Goal: Information Seeking & Learning: Learn about a topic

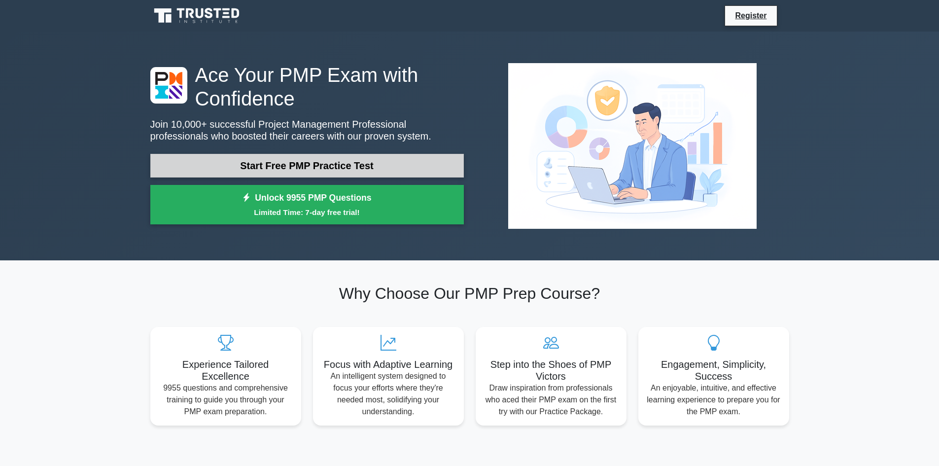
click at [382, 163] on link "Start Free PMP Practice Test" at bounding box center [306, 166] width 313 height 24
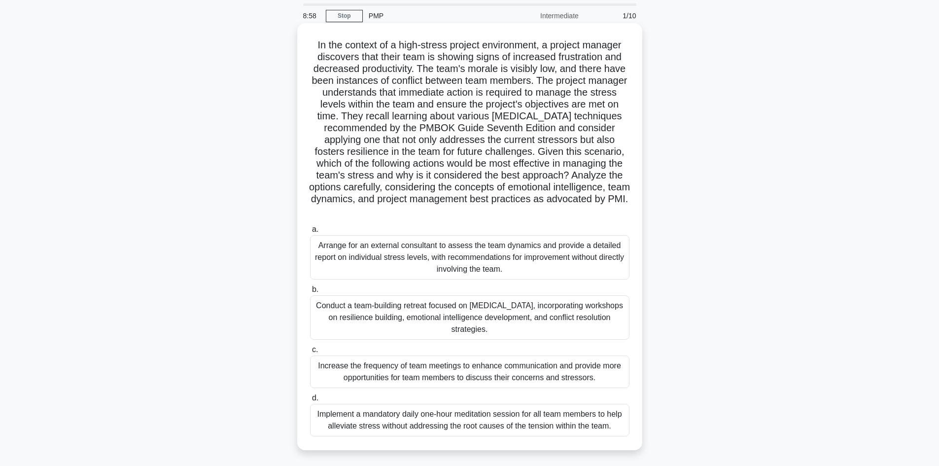
scroll to position [49, 0]
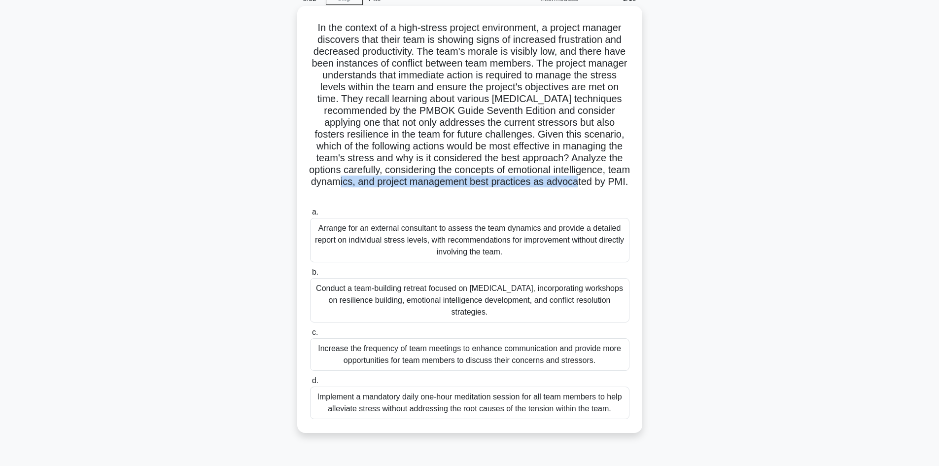
drag, startPoint x: 403, startPoint y: 187, endPoint x: 439, endPoint y: 191, distance: 36.6
click at [439, 191] on h5 "In the context of a high-stress project environment, a project manager discover…" at bounding box center [469, 111] width 321 height 178
click at [537, 196] on h5 "In the context of a high-stress project environment, a project manager discover…" at bounding box center [469, 111] width 321 height 178
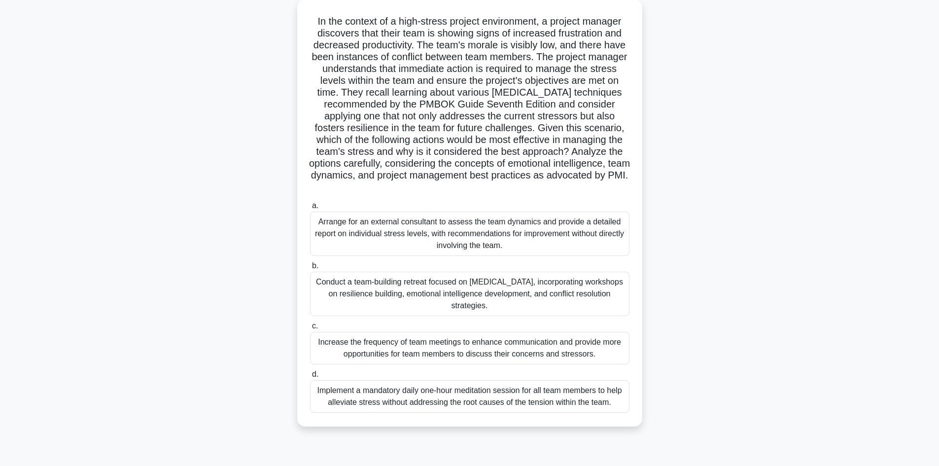
scroll to position [67, 0]
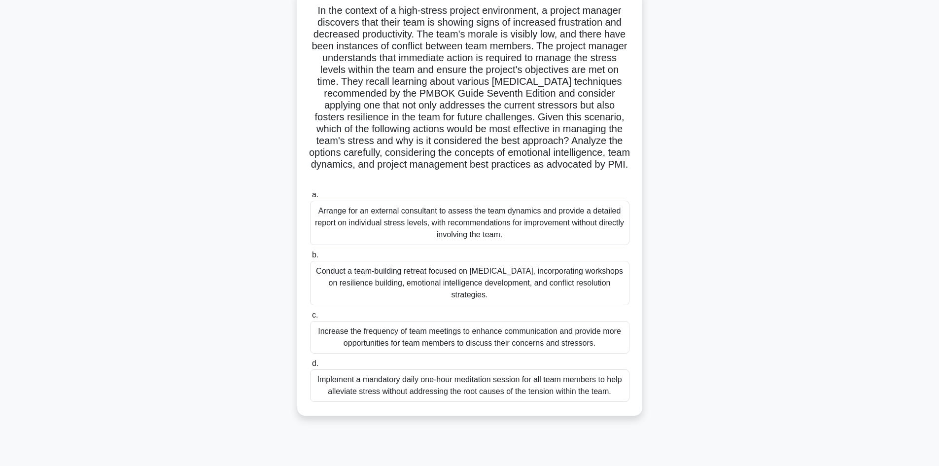
click at [409, 280] on div "Conduct a team-building retreat focused on [MEDICAL_DATA], incorporating worksh…" at bounding box center [469, 283] width 319 height 44
click at [310, 258] on input "b. Conduct a team-building retreat focused on stress management, incorporating …" at bounding box center [310, 255] width 0 height 6
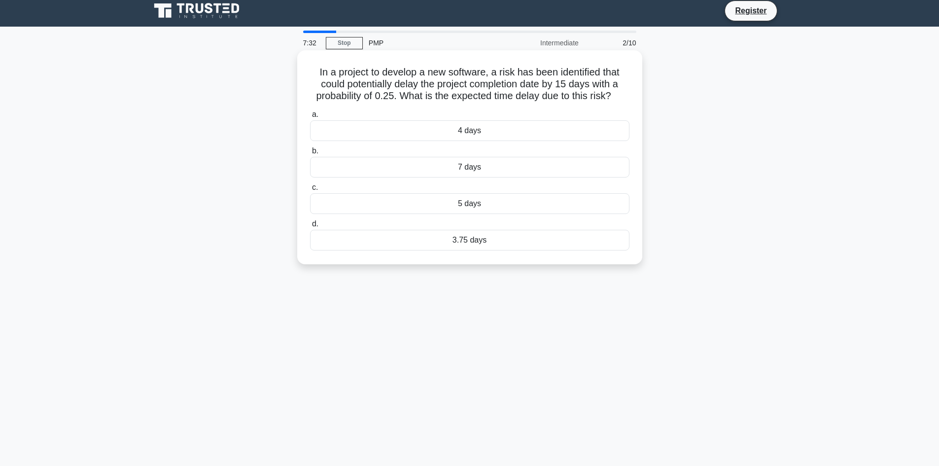
scroll to position [0, 0]
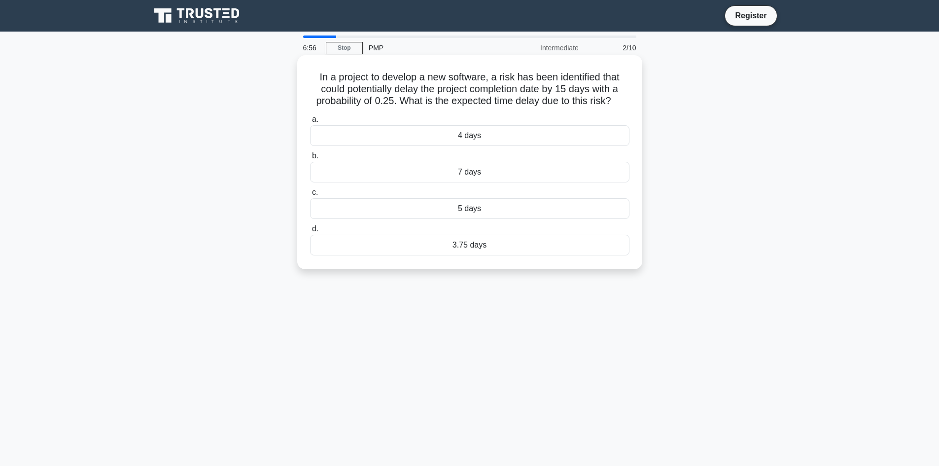
click at [518, 244] on div "3.75 days" at bounding box center [469, 245] width 319 height 21
click at [310, 232] on input "d. 3.75 days" at bounding box center [310, 229] width 0 height 6
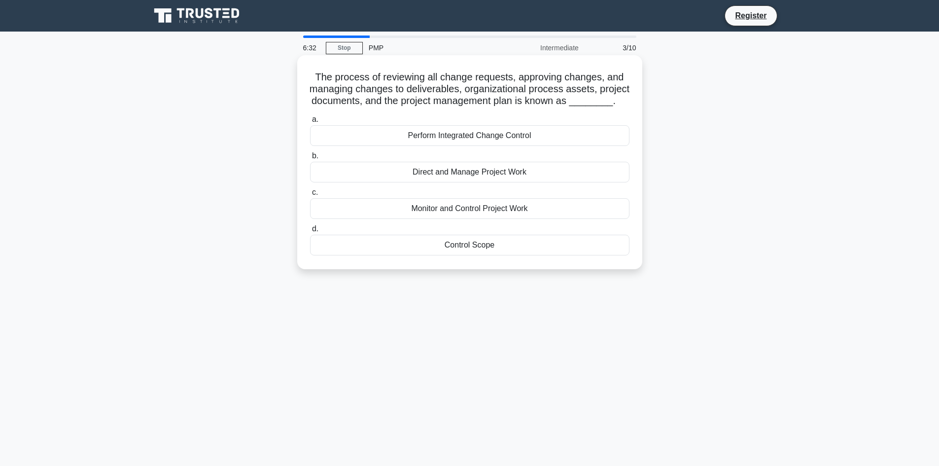
click at [453, 143] on div "Perform Integrated Change Control" at bounding box center [469, 135] width 319 height 21
click at [310, 123] on input "a. Perform Integrated Change Control" at bounding box center [310, 119] width 0 height 6
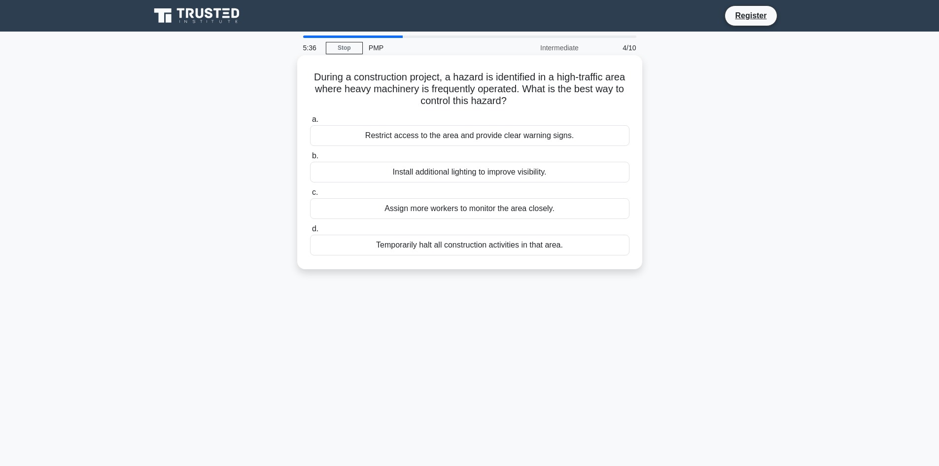
click at [479, 132] on div "Restrict access to the area and provide clear warning signs." at bounding box center [469, 135] width 319 height 21
click at [310, 123] on input "a. Restrict access to the area and provide clear warning signs." at bounding box center [310, 119] width 0 height 6
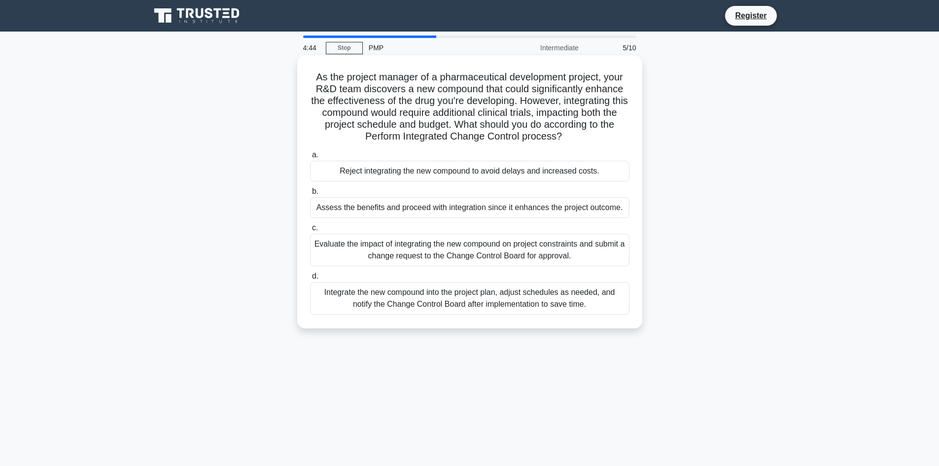
click at [416, 253] on div "Evaluate the impact of integrating the new compound on project constraints and …" at bounding box center [469, 250] width 319 height 33
click at [310, 231] on input "c. Evaluate the impact of integrating the new compound on project constraints a…" at bounding box center [310, 228] width 0 height 6
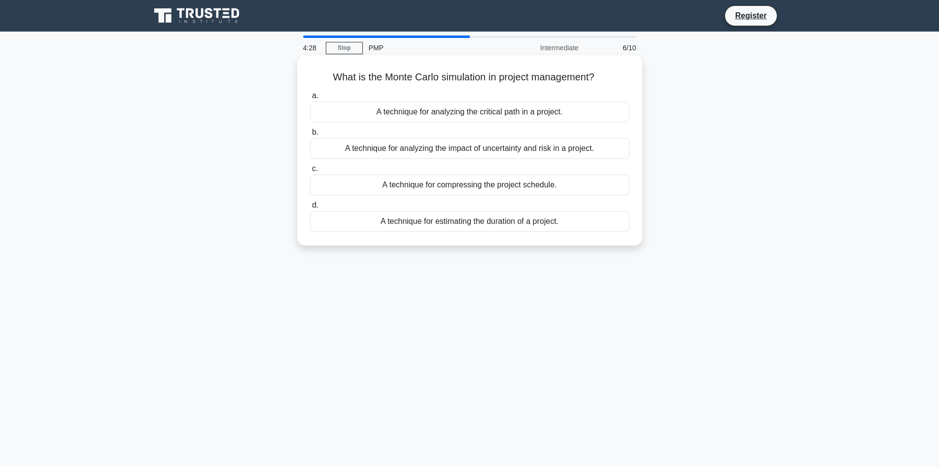
click at [594, 153] on div "A technique for analyzing the impact of uncertainty and risk in a project." at bounding box center [469, 148] width 319 height 21
click at [310, 135] on input "b. A technique for analyzing the impact of uncertainty and risk in a project." at bounding box center [310, 132] width 0 height 6
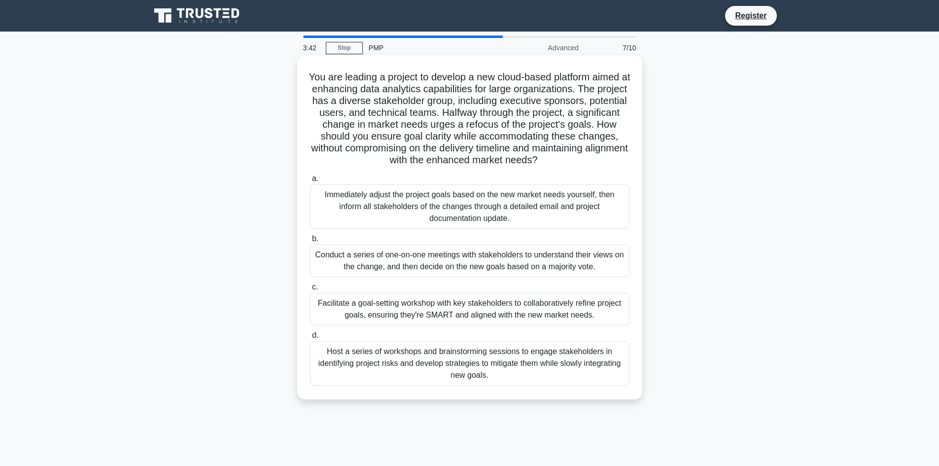
click at [453, 315] on div "Facilitate a goal-setting workshop with key stakeholders to collaboratively ref…" at bounding box center [469, 309] width 319 height 33
click at [310, 290] on input "c. Facilitate a goal-setting workshop with key stakeholders to collaboratively …" at bounding box center [310, 287] width 0 height 6
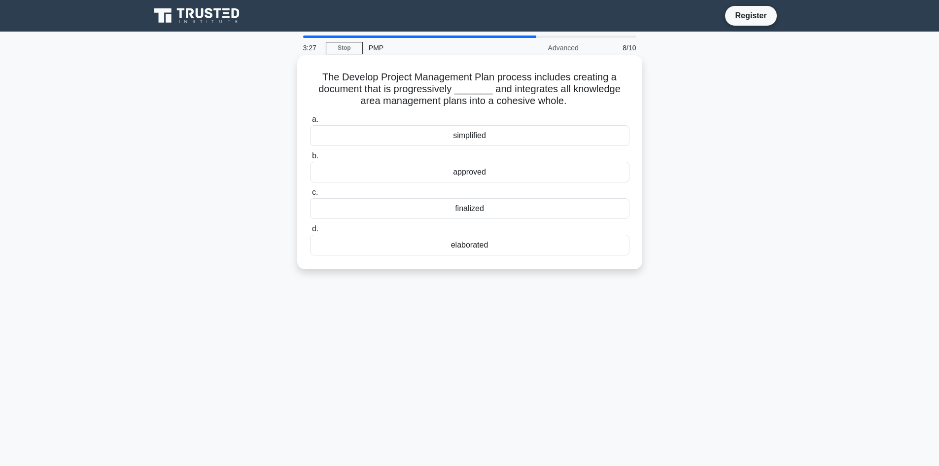
click at [489, 245] on div "elaborated" at bounding box center [469, 245] width 319 height 21
click at [310, 232] on input "d. elaborated" at bounding box center [310, 229] width 0 height 6
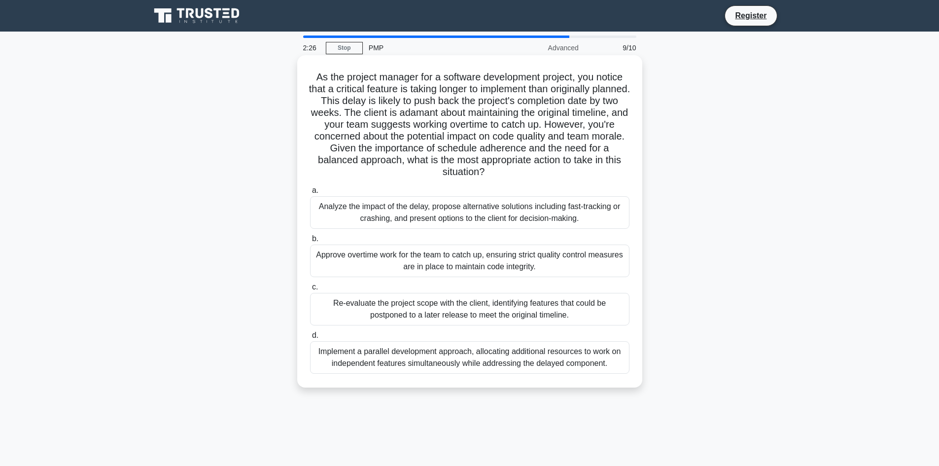
click at [519, 221] on div "Analyze the impact of the delay, propose alternative solutions including fast-t…" at bounding box center [469, 212] width 319 height 33
click at [310, 194] on input "a. Analyze the impact of the delay, propose alternative solutions including fas…" at bounding box center [310, 190] width 0 height 6
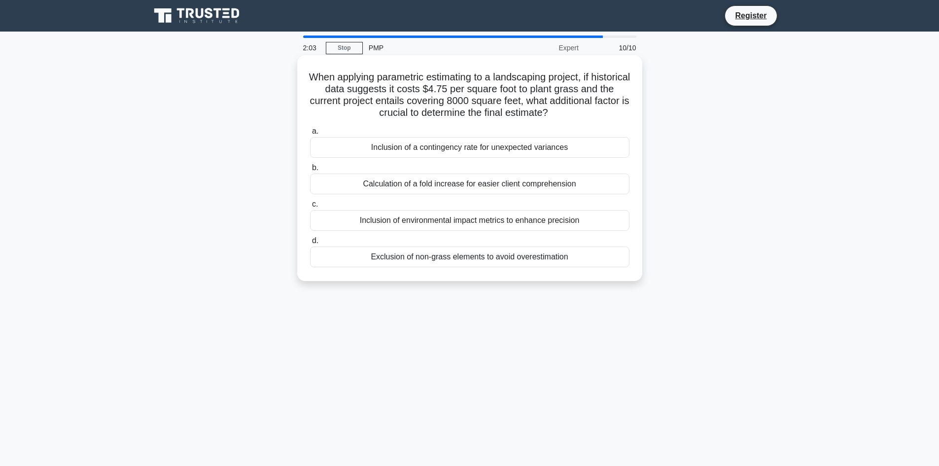
click at [515, 221] on div "Inclusion of environmental impact metrics to enhance precision" at bounding box center [469, 220] width 319 height 21
click at [310, 207] on input "c. Inclusion of environmental impact metrics to enhance precision" at bounding box center [310, 204] width 0 height 6
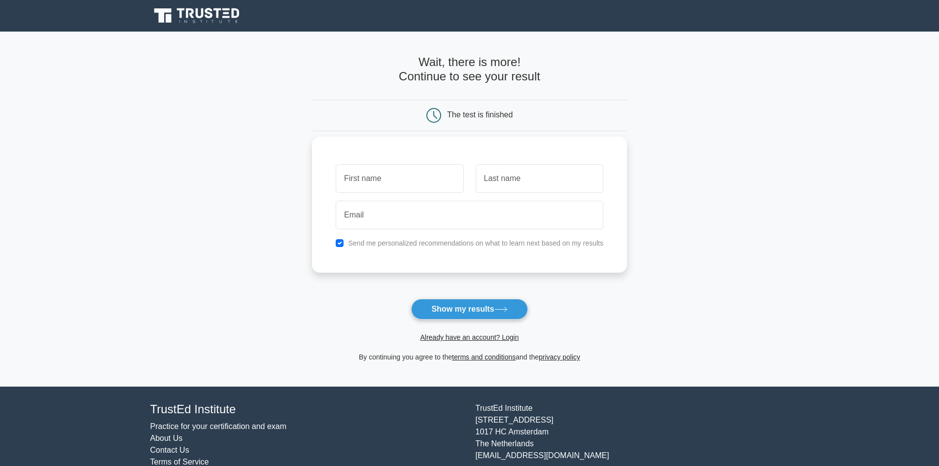
click at [400, 177] on input "text" at bounding box center [400, 178] width 128 height 29
type input "gullar"
click at [511, 180] on input "text" at bounding box center [539, 178] width 128 height 29
type input "mammadova"
click at [496, 228] on input "email" at bounding box center [470, 215] width 268 height 29
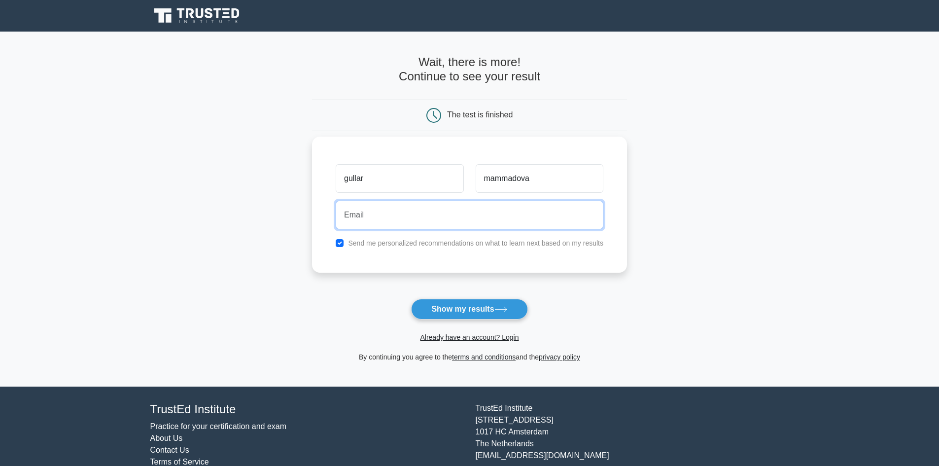
type input "[EMAIL_ADDRESS][DOMAIN_NAME]"
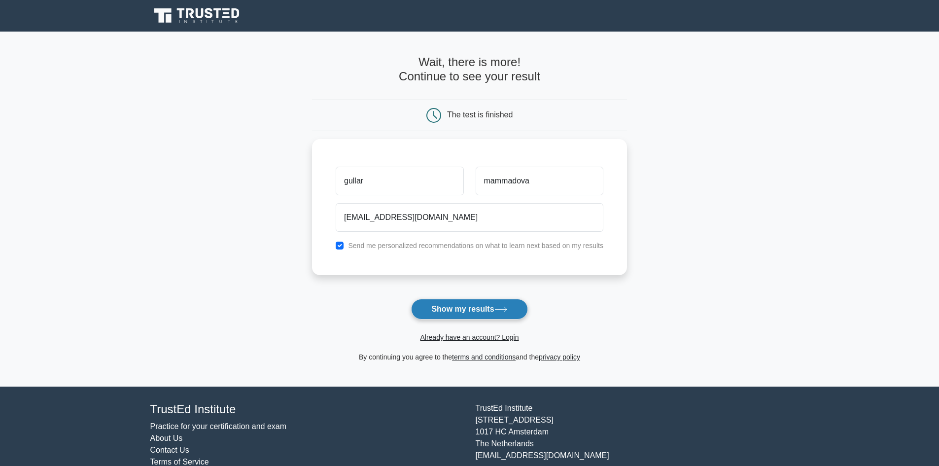
click at [477, 312] on button "Show my results" at bounding box center [469, 309] width 116 height 21
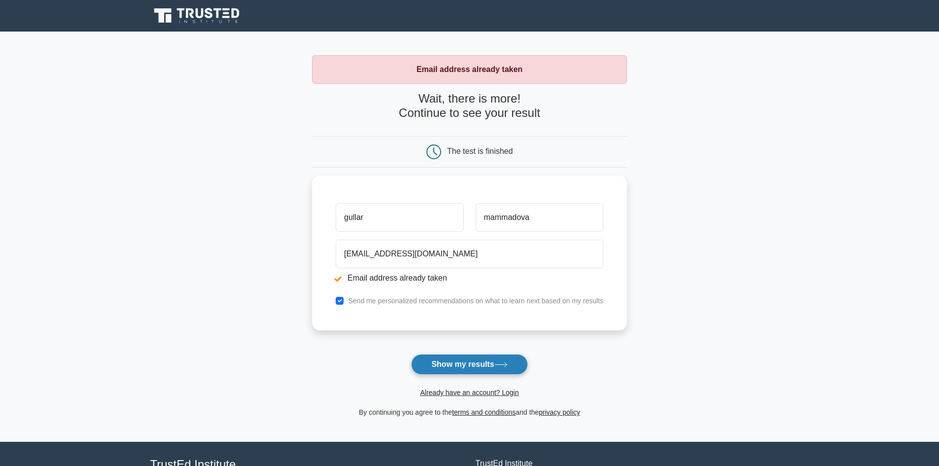
click at [488, 365] on button "Show my results" at bounding box center [469, 364] width 116 height 21
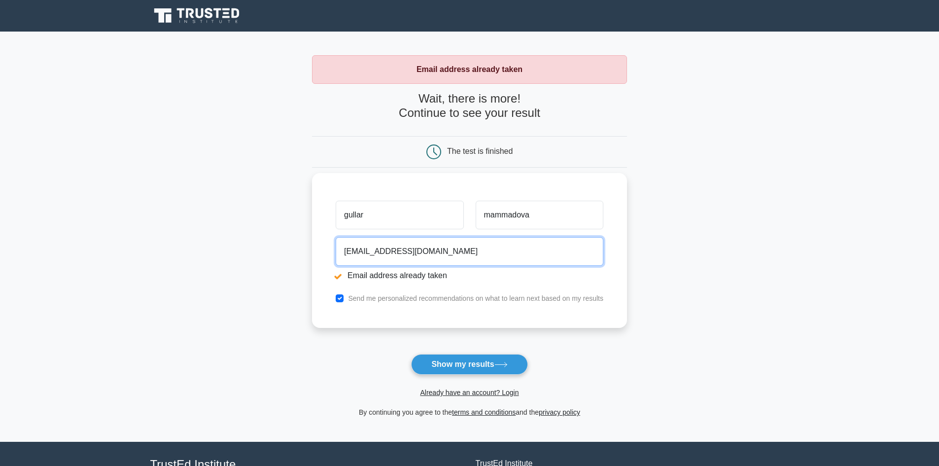
click at [473, 252] on input "gullar.mammadova00@gmail.com" at bounding box center [470, 251] width 268 height 29
drag, startPoint x: 473, startPoint y: 252, endPoint x: 413, endPoint y: 255, distance: 60.7
click at [413, 255] on input "gullar.mammadova00@gmail.com" at bounding box center [470, 251] width 268 height 29
type input "gullar.mammadova@icta.az"
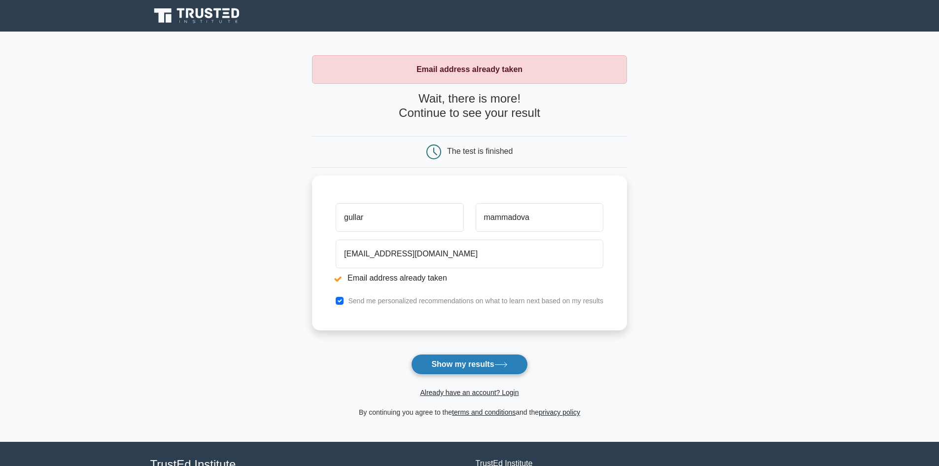
click at [457, 364] on button "Show my results" at bounding box center [469, 364] width 116 height 21
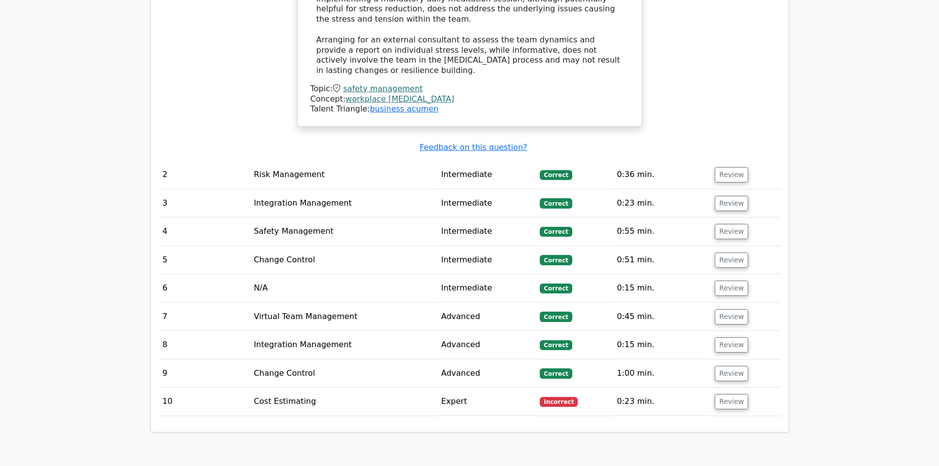
scroll to position [1527, 0]
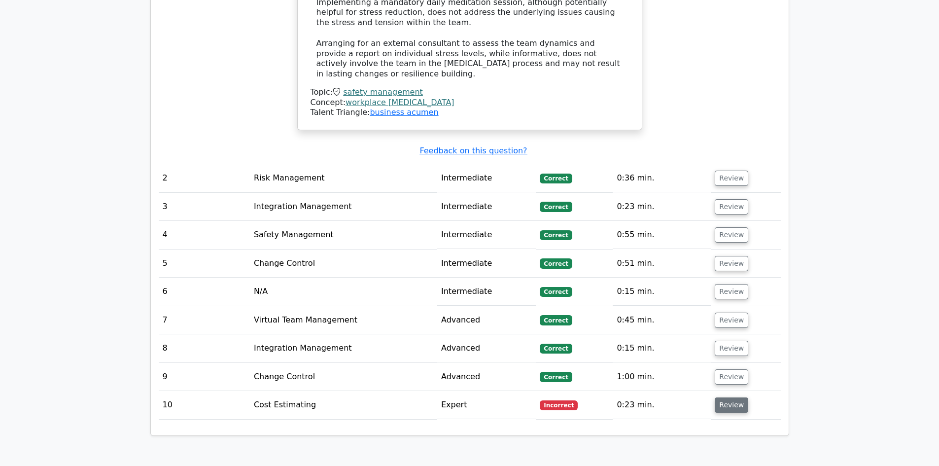
click at [734, 397] on button "Review" at bounding box center [731, 404] width 34 height 15
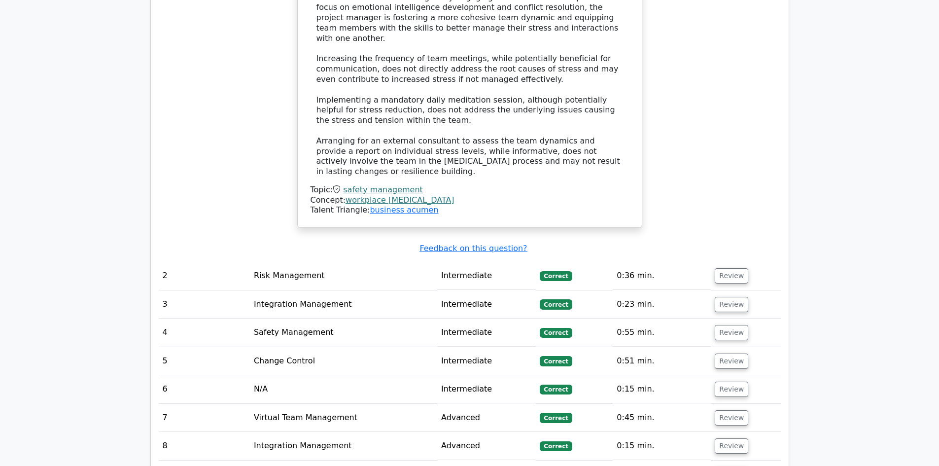
scroll to position [1434, 0]
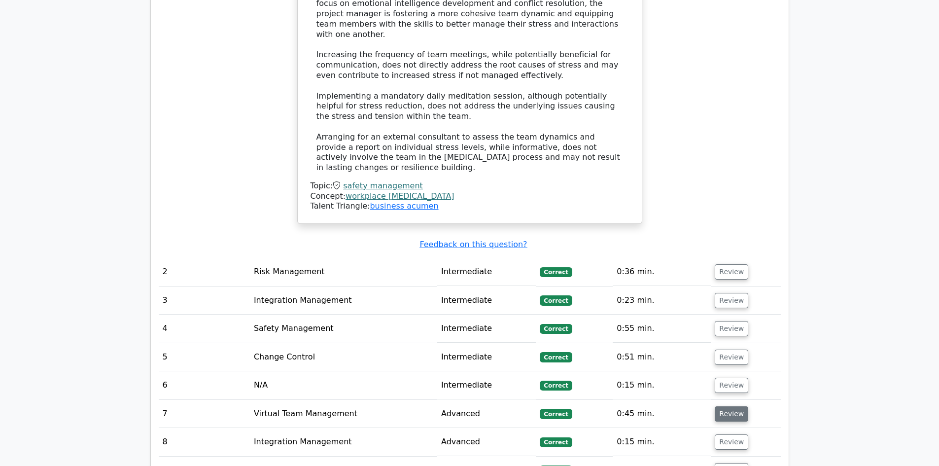
click at [740, 406] on button "Review" at bounding box center [731, 413] width 34 height 15
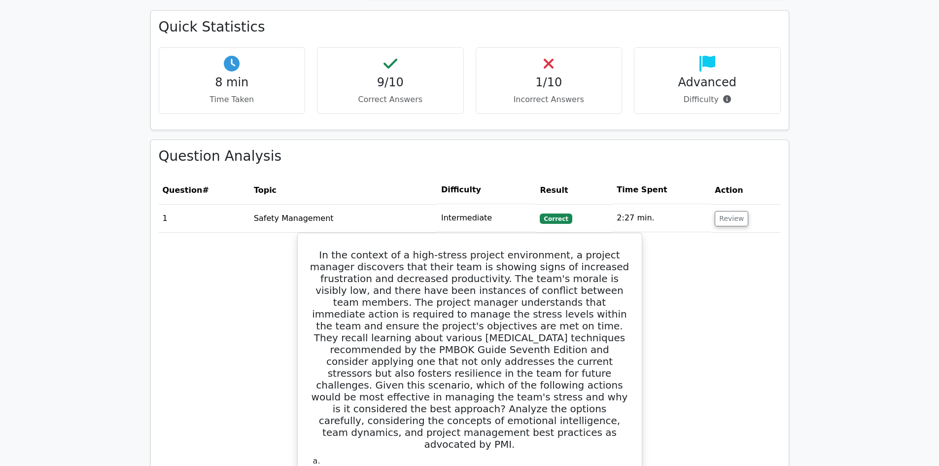
scroll to position [596, 0]
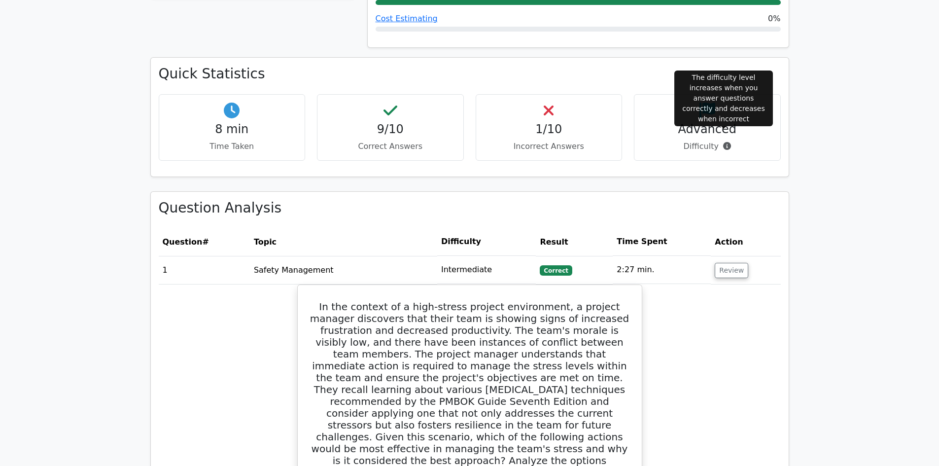
click at [722, 141] on span at bounding box center [724, 145] width 12 height 9
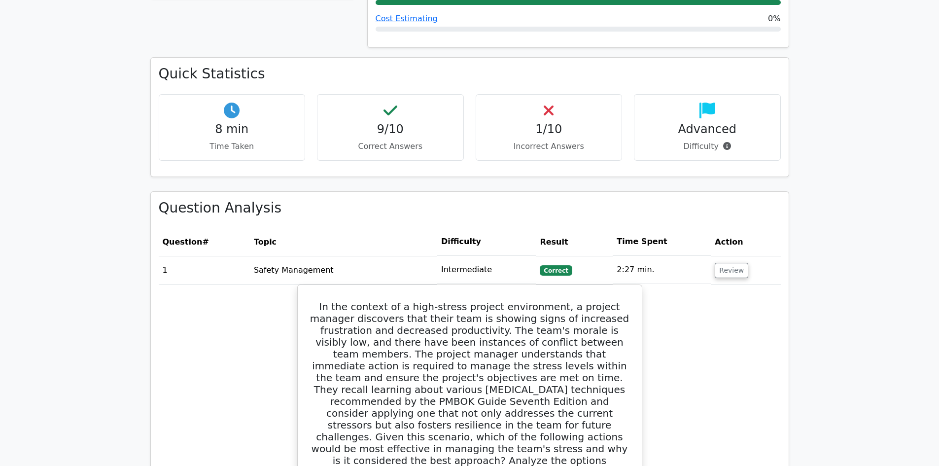
drag, startPoint x: 694, startPoint y: 138, endPoint x: 708, endPoint y: 137, distance: 13.8
click at [708, 140] on p "Difficulty" at bounding box center [707, 146] width 130 height 12
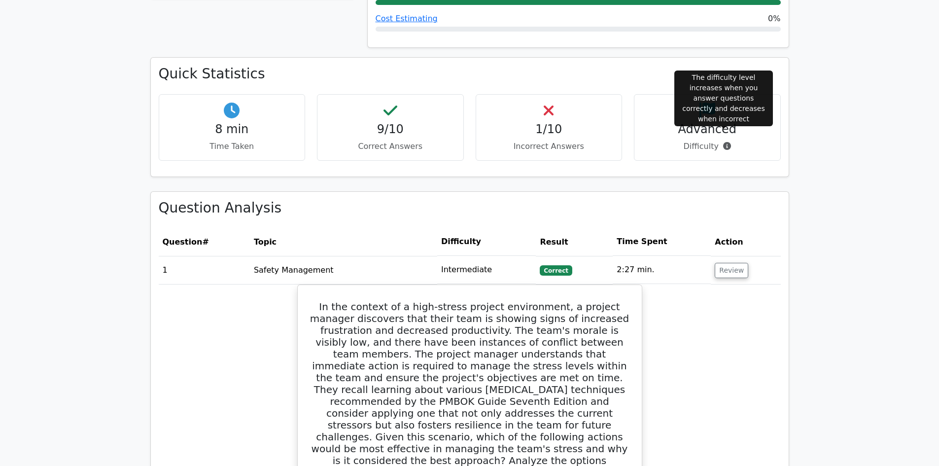
click at [724, 142] on icon at bounding box center [727, 146] width 8 height 8
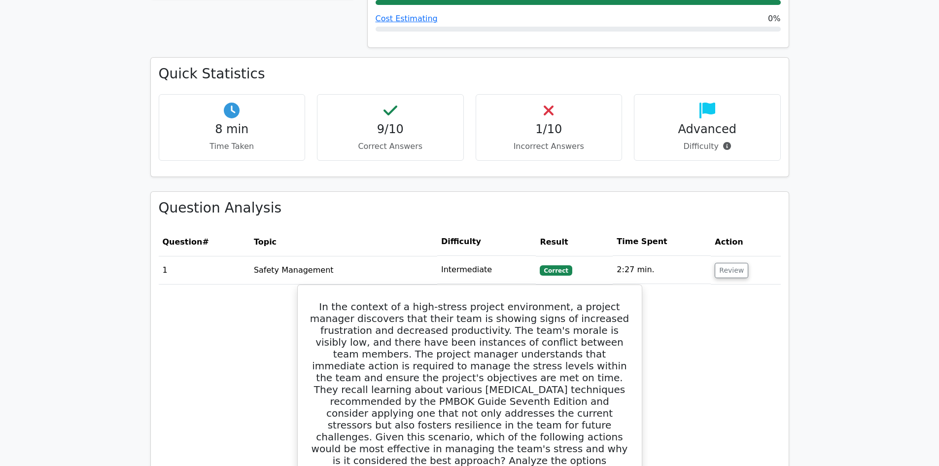
click at [561, 122] on h4 "1/10" at bounding box center [549, 129] width 130 height 14
click at [555, 122] on h4 "1/10" at bounding box center [549, 129] width 130 height 14
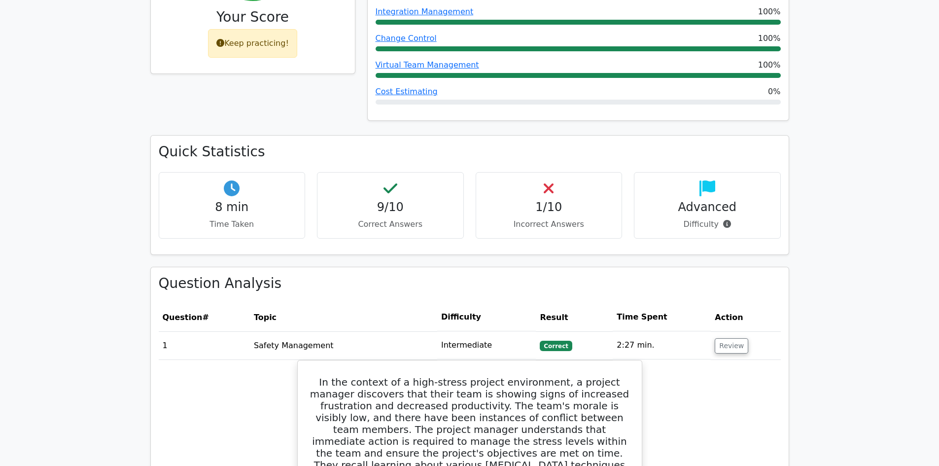
scroll to position [399, 0]
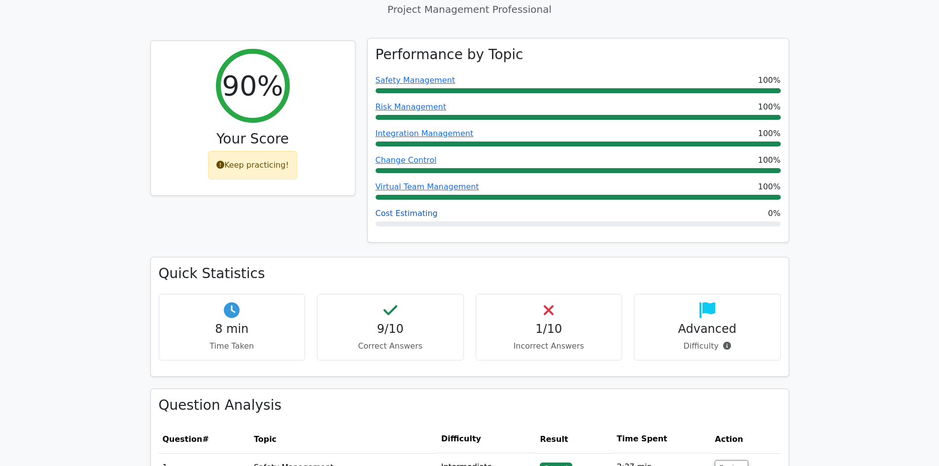
click at [407, 208] on link "Cost Estimating" at bounding box center [406, 212] width 62 height 9
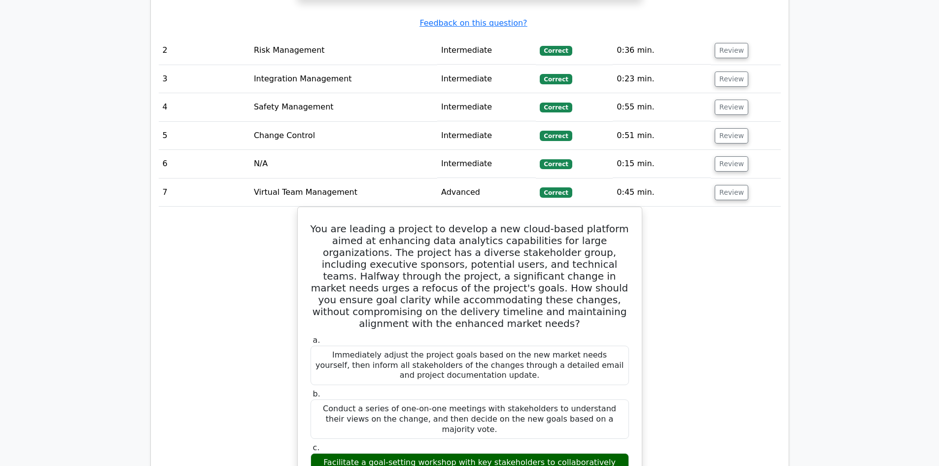
scroll to position [1631, 0]
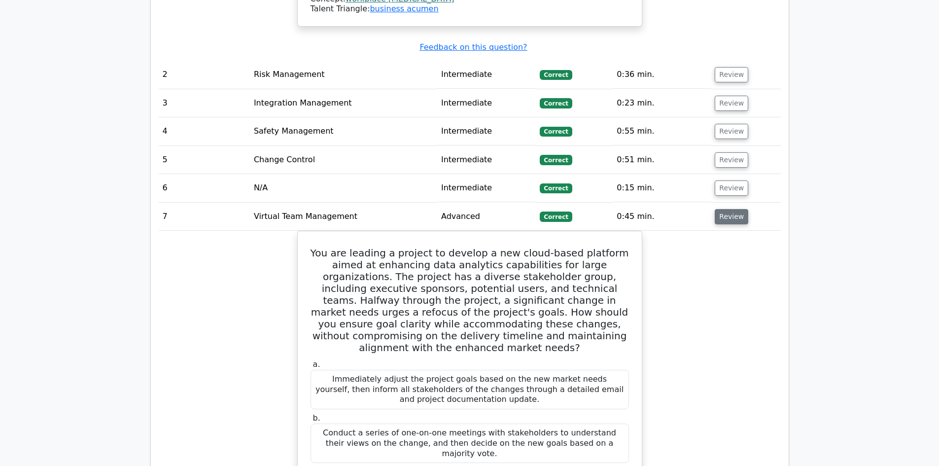
click at [728, 209] on button "Review" at bounding box center [731, 216] width 34 height 15
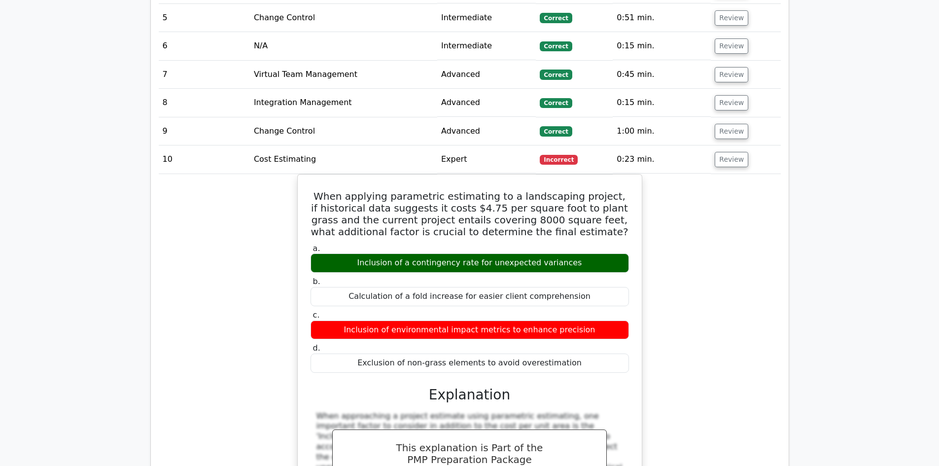
scroll to position [1779, 0]
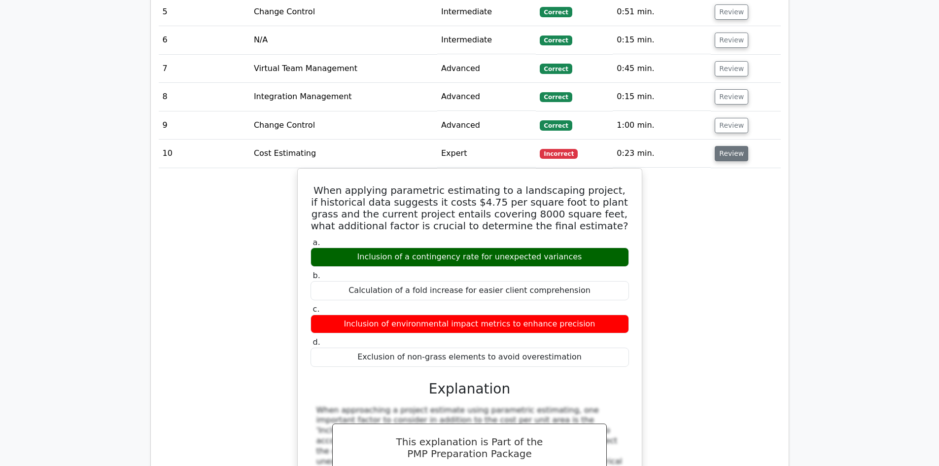
click at [731, 146] on button "Review" at bounding box center [731, 153] width 34 height 15
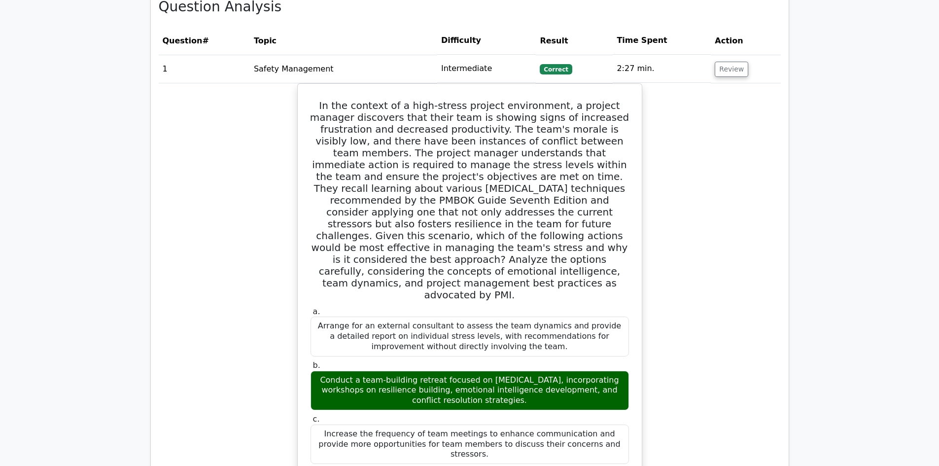
scroll to position [645, 0]
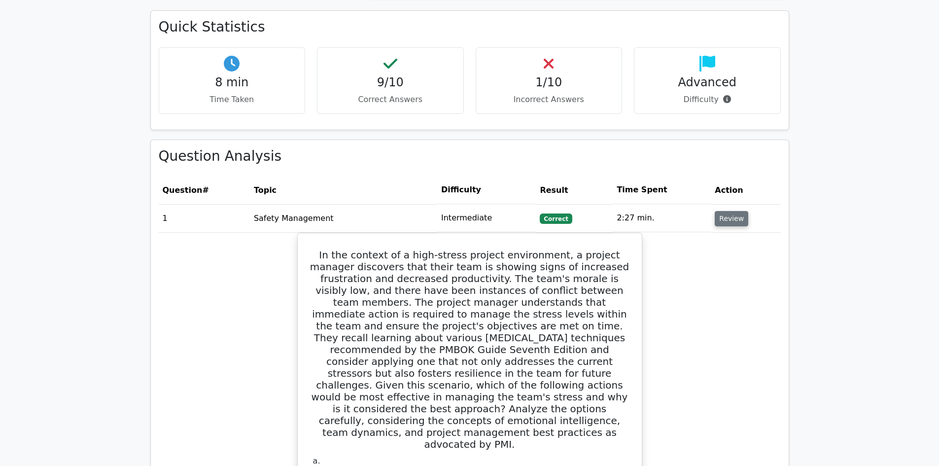
click at [729, 211] on button "Review" at bounding box center [731, 218] width 34 height 15
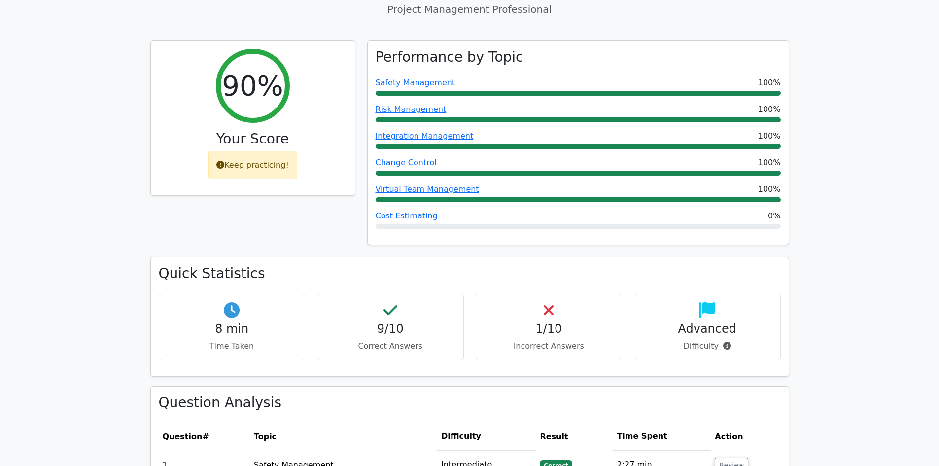
scroll to position [301, 0]
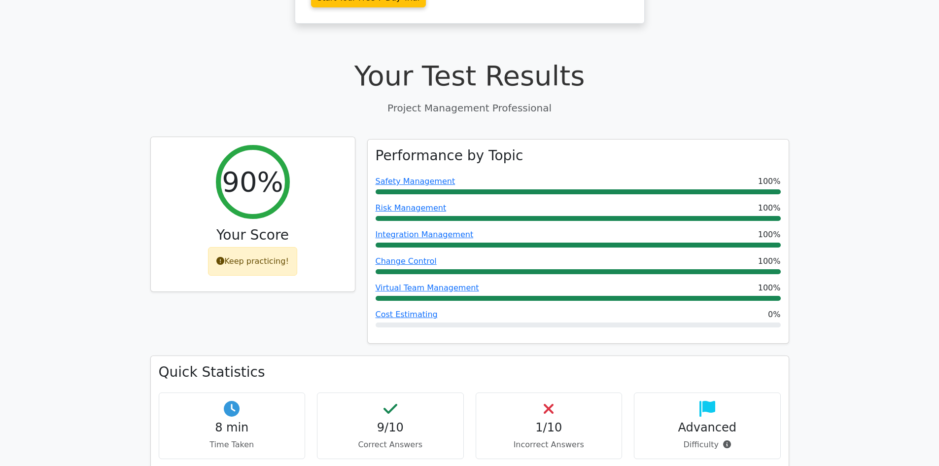
click at [257, 247] on div "Keep practicing!" at bounding box center [252, 261] width 89 height 29
click at [224, 257] on icon at bounding box center [220, 261] width 8 height 8
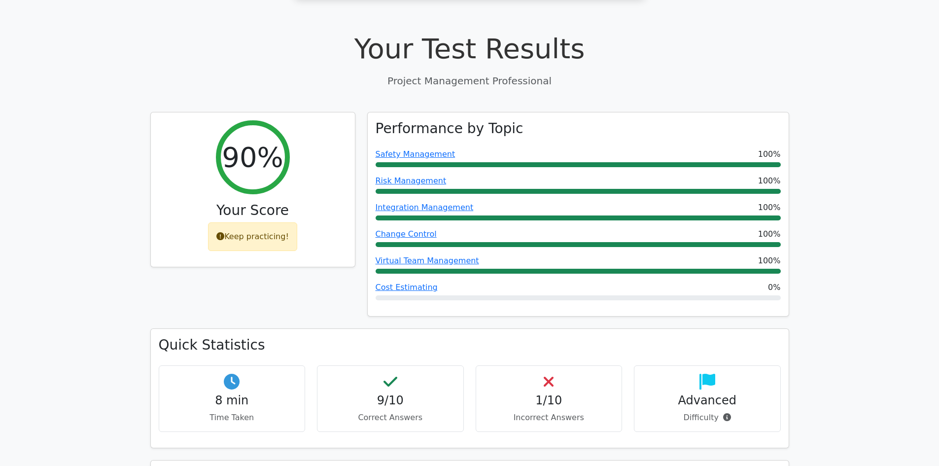
scroll to position [345, 0]
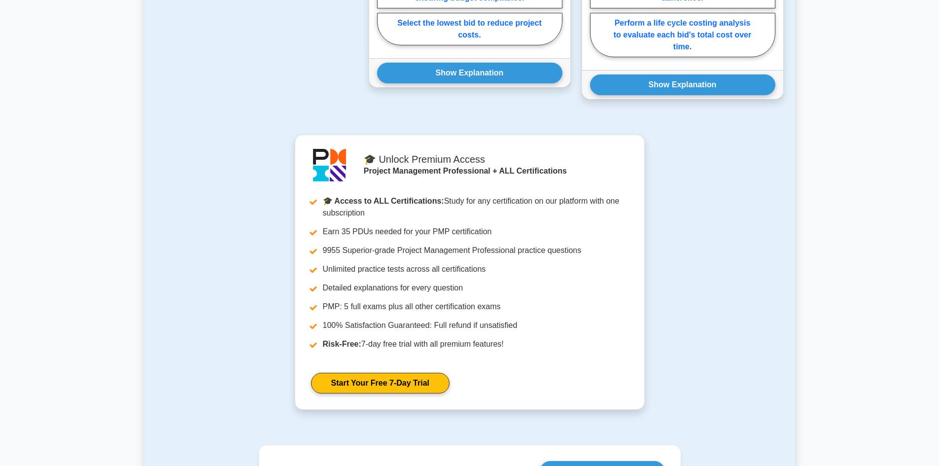
scroll to position [994, 0]
